Goal: Task Accomplishment & Management: Manage account settings

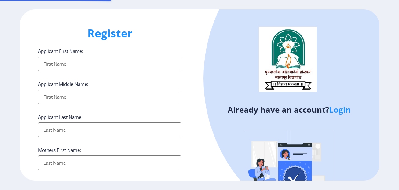
select select
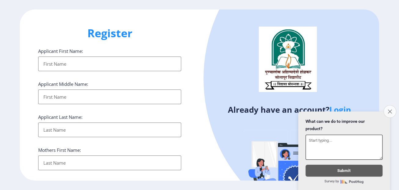
click at [392, 105] on button "Close survey" at bounding box center [389, 111] width 13 height 13
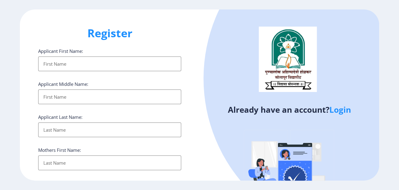
click at [338, 112] on link "Login" at bounding box center [340, 109] width 22 height 11
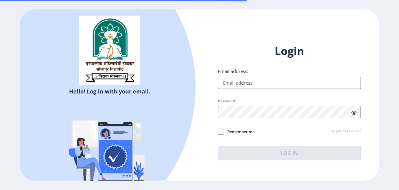
click at [222, 78] on input "Email address:" at bounding box center [289, 83] width 143 height 12
type input "[EMAIL_ADDRESS][DOMAIN_NAME]"
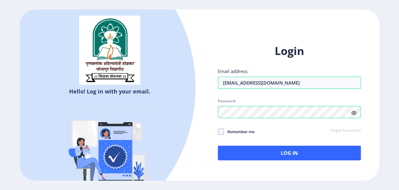
click at [353, 111] on icon at bounding box center [353, 113] width 5 height 5
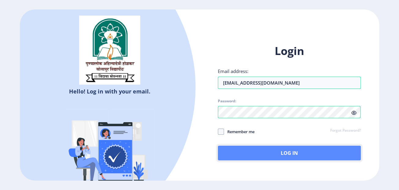
click at [282, 155] on button "Log In" at bounding box center [289, 153] width 143 height 15
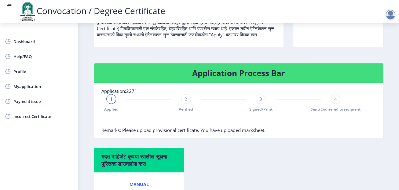
scroll to position [111, 0]
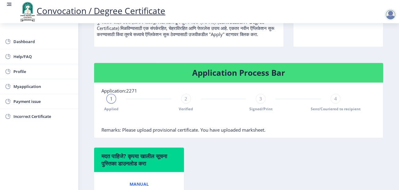
click at [110, 102] on span "1" at bounding box center [111, 99] width 3 height 6
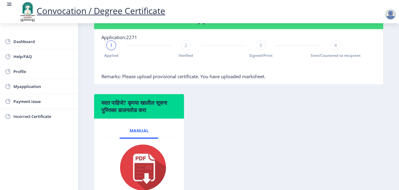
scroll to position [139, 0]
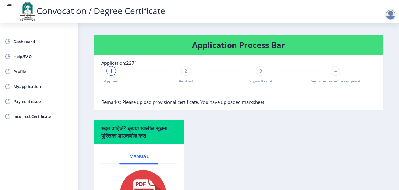
click at [184, 76] on div "2" at bounding box center [186, 71] width 10 height 10
click at [112, 74] on rect at bounding box center [111, 71] width 6 height 6
click at [188, 76] on div at bounding box center [186, 71] width 10 height 10
click at [264, 76] on div "3" at bounding box center [261, 71] width 10 height 10
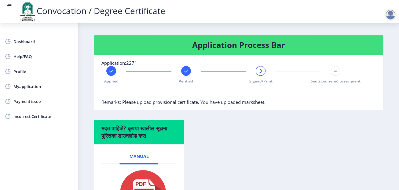
click at [337, 76] on div "4" at bounding box center [335, 71] width 10 height 10
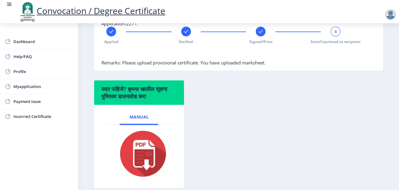
scroll to position [129, 0]
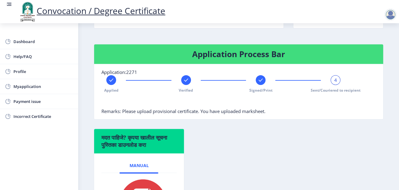
click at [236, 58] on h4 "Application Process Bar" at bounding box center [238, 54] width 274 height 10
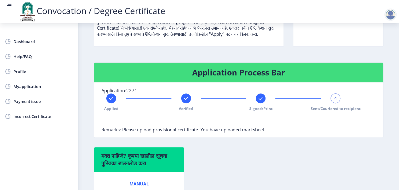
scroll to position [102, 0]
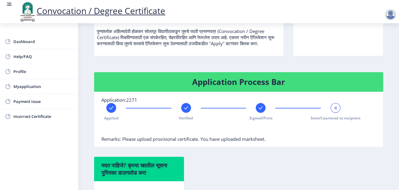
click at [275, 87] on h4 "Application Process Bar" at bounding box center [238, 82] width 274 height 10
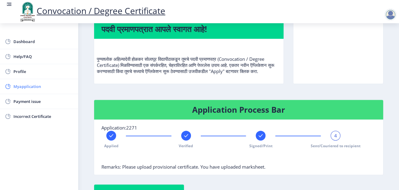
click at [33, 85] on span "Myapplication" at bounding box center [43, 86] width 60 height 7
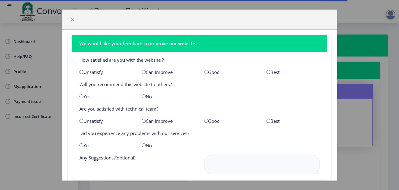
click at [366, 129] on div "We would like your feedback to improve our website How satisfied are you with t…" at bounding box center [199, 95] width 399 height 190
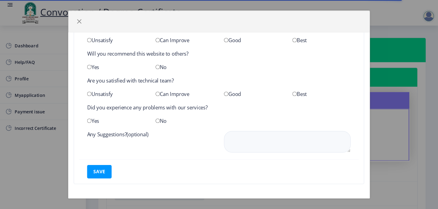
scroll to position [36, 0]
click at [51, 140] on div "We would like your feedback to improve our website How satisfied are you with t…" at bounding box center [199, 95] width 399 height 190
click at [73, 18] on span "button" at bounding box center [72, 19] width 5 height 5
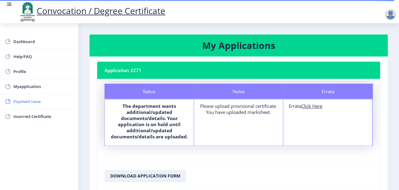
click at [34, 103] on span "Payment issue" at bounding box center [43, 101] width 60 height 7
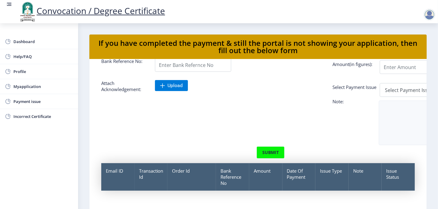
scroll to position [49, 0]
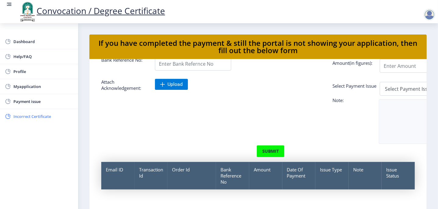
click at [33, 116] on span "Incorrect Certificate" at bounding box center [43, 116] width 60 height 7
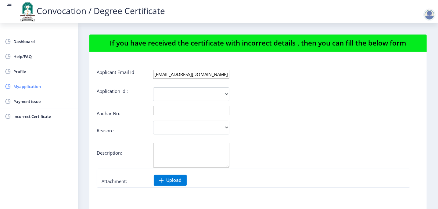
click at [33, 86] on span "Myapplication" at bounding box center [43, 86] width 60 height 7
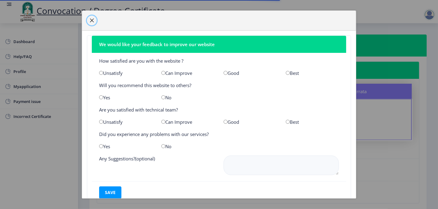
click at [92, 21] on span "button" at bounding box center [91, 20] width 5 height 5
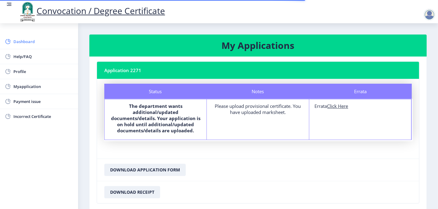
click at [24, 41] on span "Dashboard" at bounding box center [43, 41] width 60 height 7
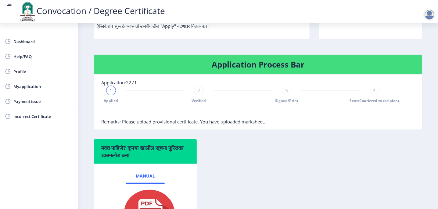
scroll to position [148, 0]
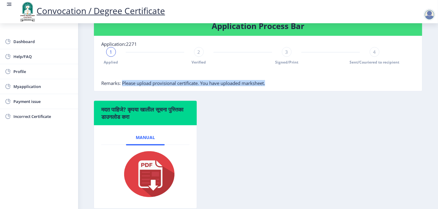
drag, startPoint x: 122, startPoint y: 83, endPoint x: 272, endPoint y: 89, distance: 150.4
click at [272, 89] on nb-card-body "Application:2271 1 Applied 2 Verified 3 Signed/Print 4 Sent/Couriered to recipi…" at bounding box center [258, 63] width 329 height 55
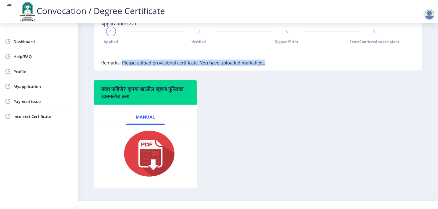
scroll to position [178, 0]
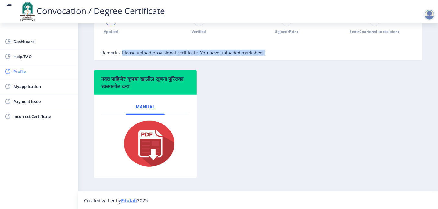
click at [22, 69] on span "Profile" at bounding box center [43, 71] width 60 height 7
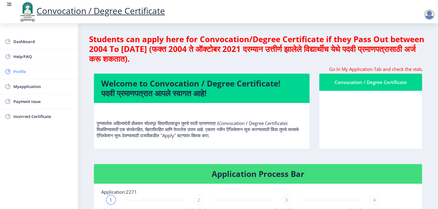
select select
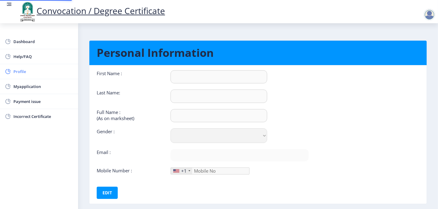
type input "[PERSON_NAME]"
type input "[PERSON_NAME] aamsiddha [PERSON_NAME]"
select select "[DEMOGRAPHIC_DATA]"
type input "[EMAIL_ADDRESS][DOMAIN_NAME]"
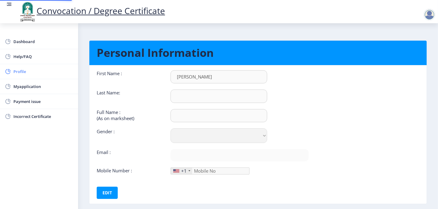
type input "8999796981"
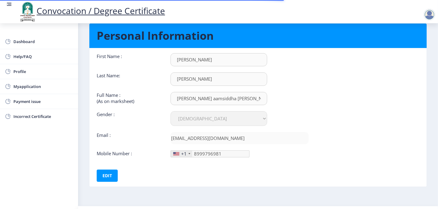
scroll to position [31, 0]
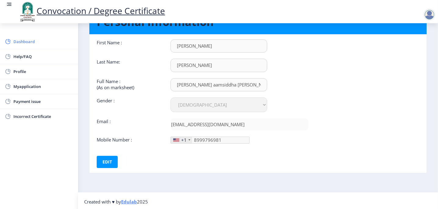
click at [24, 42] on span "Dashboard" at bounding box center [43, 41] width 60 height 7
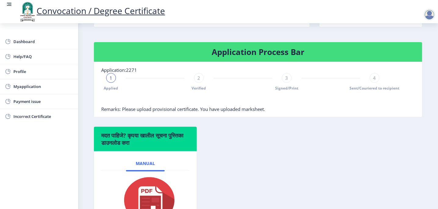
scroll to position [178, 0]
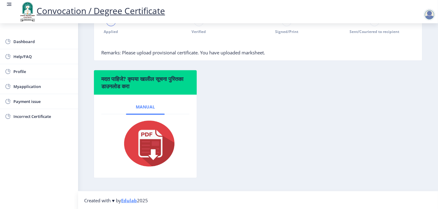
click at [145, 104] on span "Manual" at bounding box center [145, 106] width 19 height 5
click at [147, 157] on img at bounding box center [145, 143] width 61 height 49
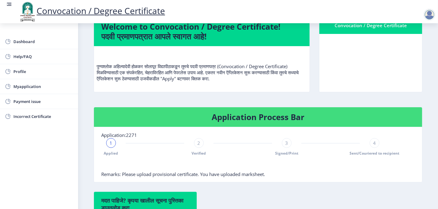
scroll to position [56, 0]
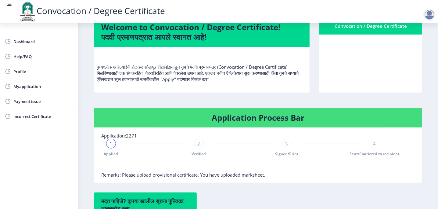
click at [198, 145] on span "2" at bounding box center [199, 143] width 3 height 6
click at [197, 153] on span "Verified" at bounding box center [199, 153] width 14 height 5
click at [109, 151] on span "Applied" at bounding box center [111, 153] width 14 height 5
click at [286, 143] on span "3" at bounding box center [287, 143] width 3 height 6
click at [376, 144] on div "4" at bounding box center [375, 144] width 10 height 10
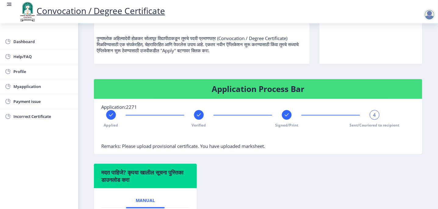
scroll to position [118, 0]
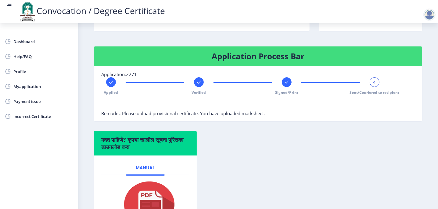
click at [374, 82] on span "4" at bounding box center [375, 82] width 3 height 6
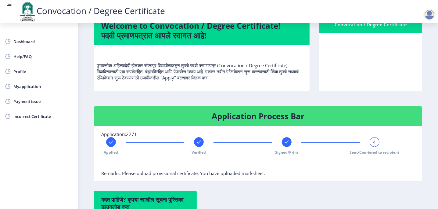
scroll to position [26, 0]
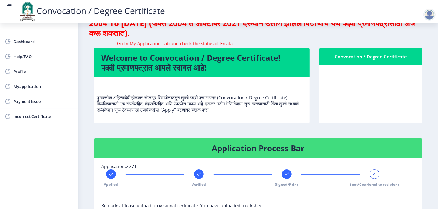
click at [105, 10] on link "Convocation / Degree Certificate" at bounding box center [91, 11] width 147 height 12
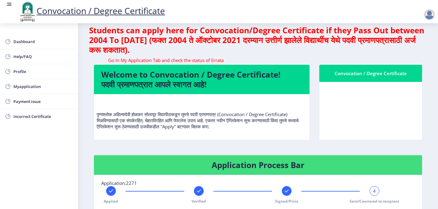
scroll to position [0, 0]
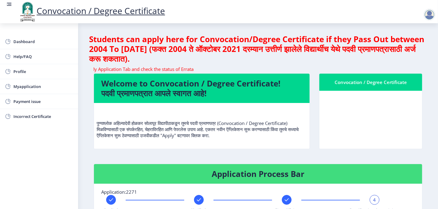
click at [398, 15] on div at bounding box center [430, 15] width 12 height 12
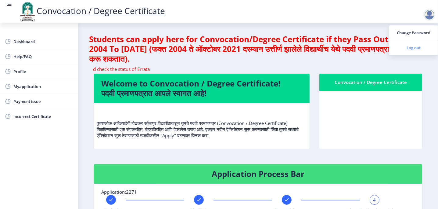
click at [398, 45] on span "Log out" at bounding box center [414, 47] width 39 height 7
